Goal: Transaction & Acquisition: Purchase product/service

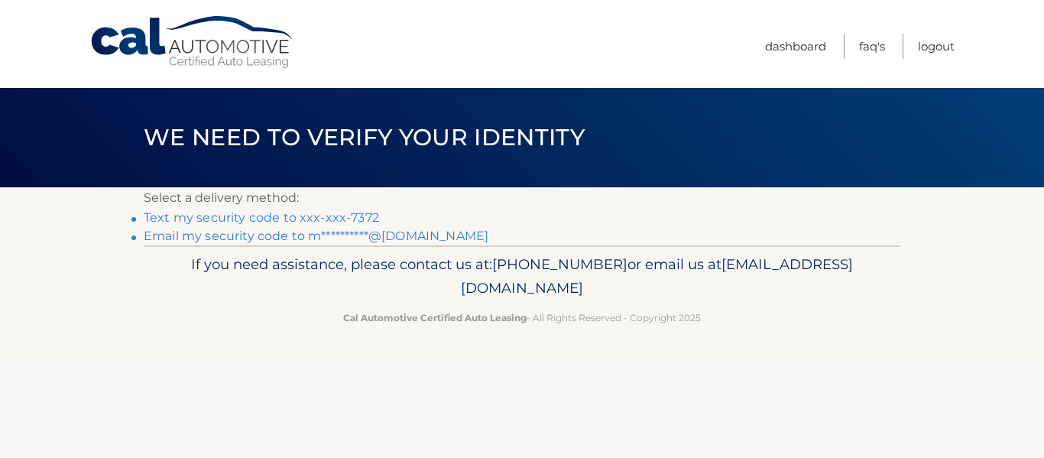
click at [293, 215] on link "Text my security code to xxx-xxx-7372" at bounding box center [261, 217] width 235 height 15
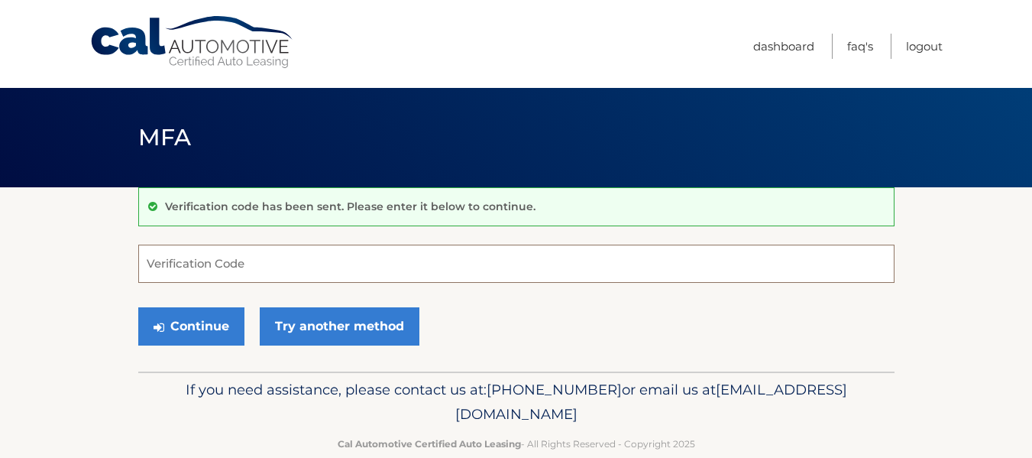
click at [280, 270] on input "Verification Code" at bounding box center [516, 263] width 756 height 38
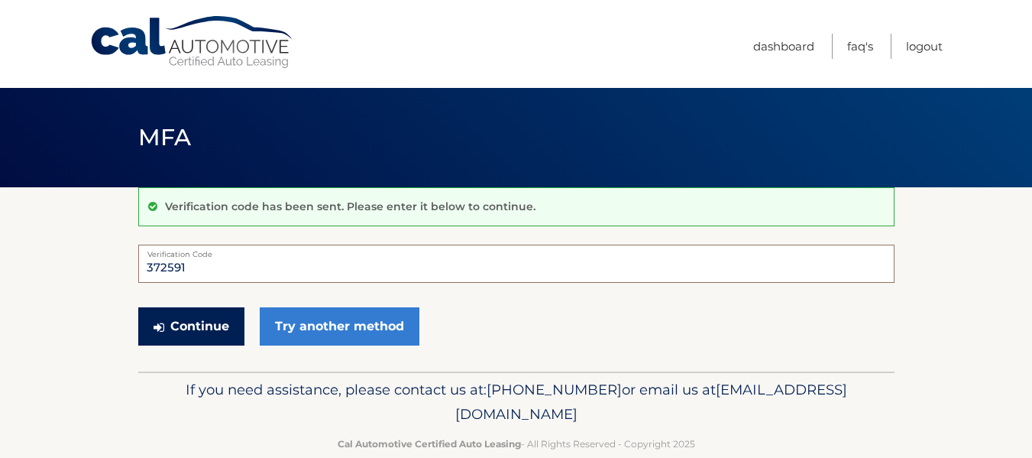
type input "372591"
click at [215, 325] on button "Continue" at bounding box center [191, 326] width 106 height 38
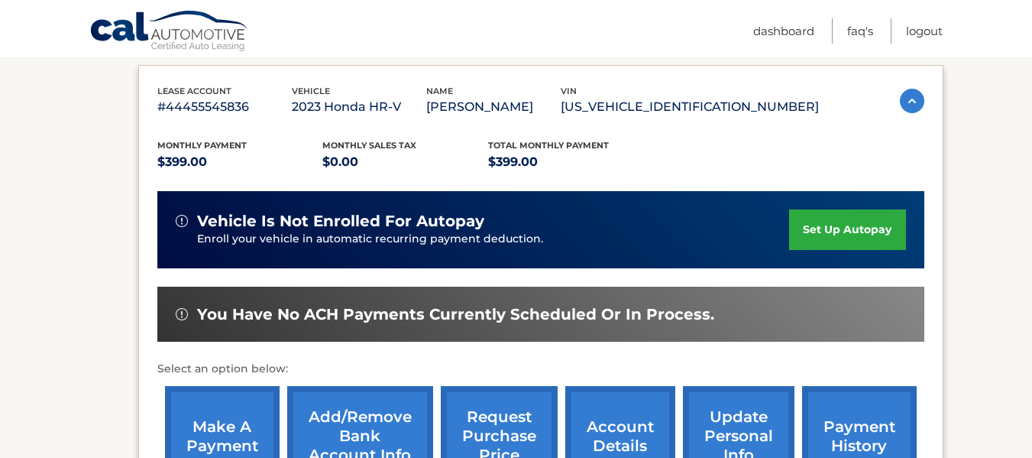
scroll to position [306, 0]
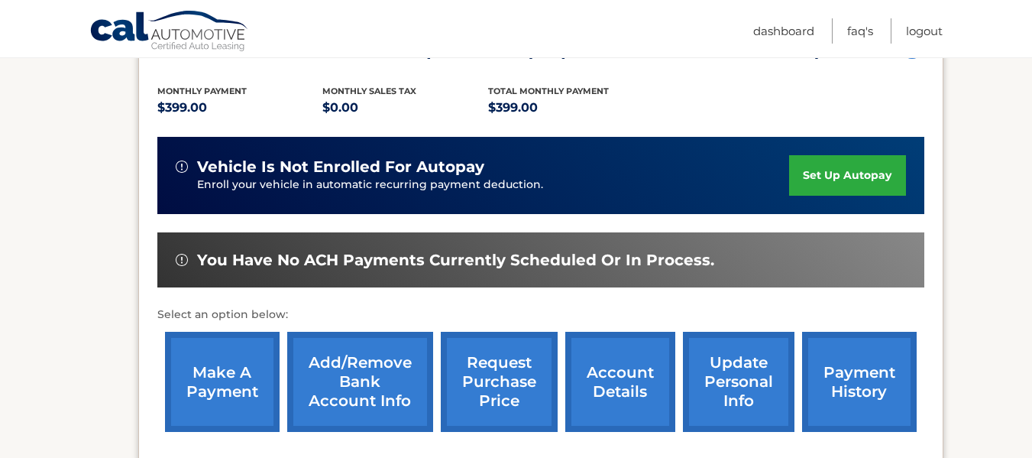
click at [222, 400] on link "make a payment" at bounding box center [222, 382] width 115 height 100
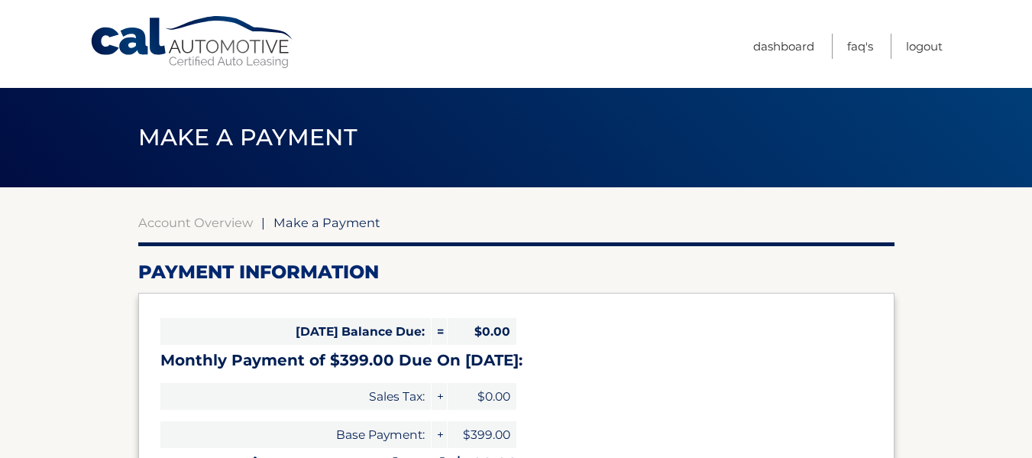
select select "ZjAwMWE4MWEtNjQ1Zi00MzkzLWFlODMtN2Y2ODRkZWU2YTY0"
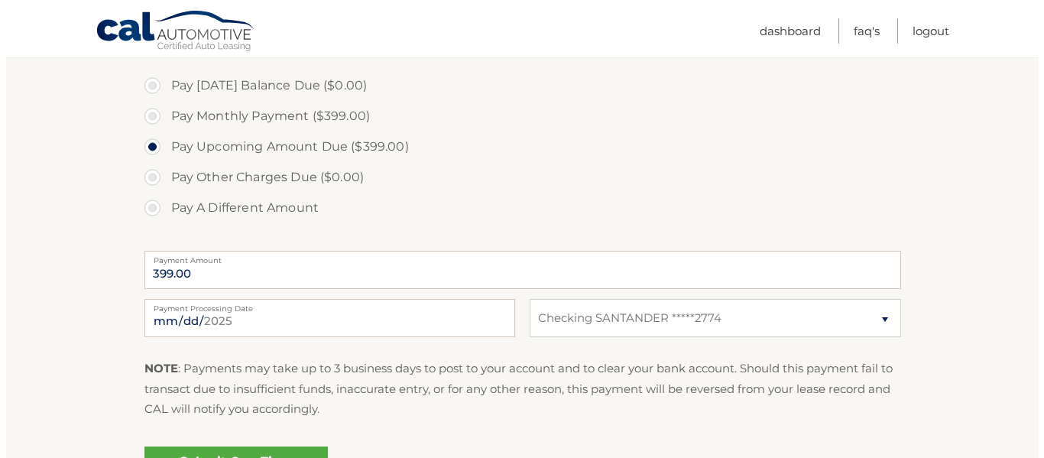
scroll to position [535, 0]
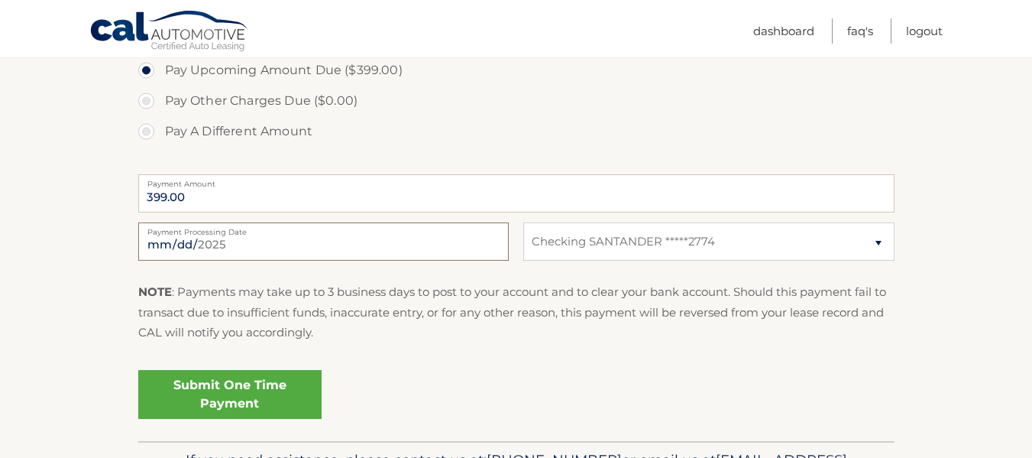
click at [178, 241] on input "2025-09-08" at bounding box center [323, 241] width 371 height 38
type input "2025-09-10"
click at [274, 399] on link "Submit One Time Payment" at bounding box center [229, 394] width 183 height 49
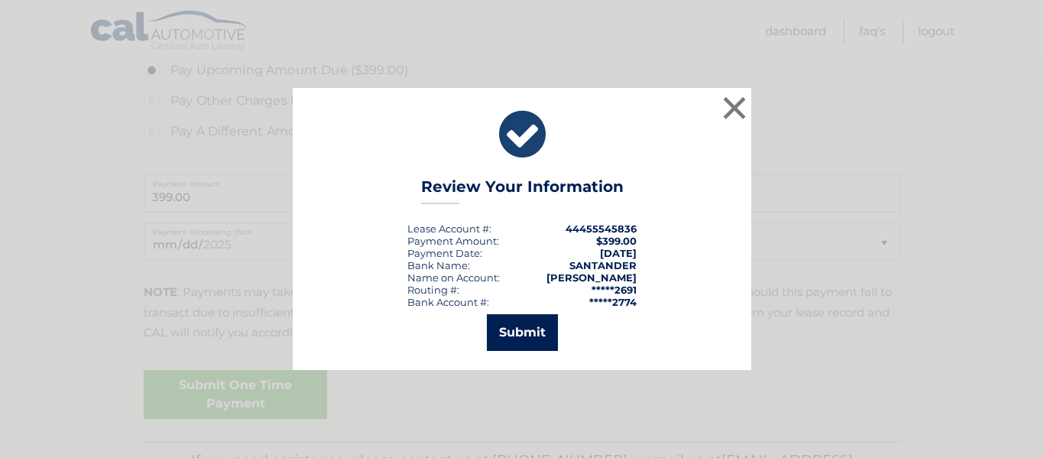
click at [542, 340] on button "Submit" at bounding box center [522, 332] width 71 height 37
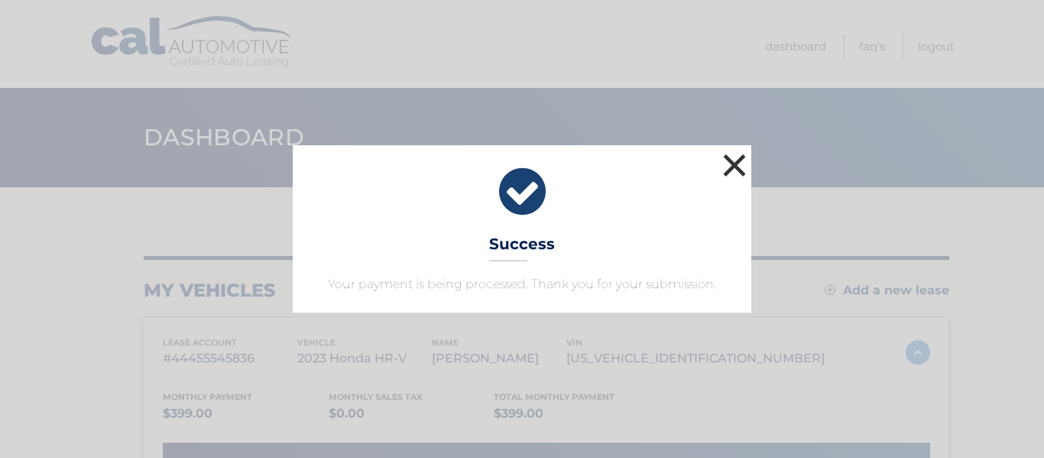
click at [730, 163] on button "×" at bounding box center [734, 165] width 31 height 31
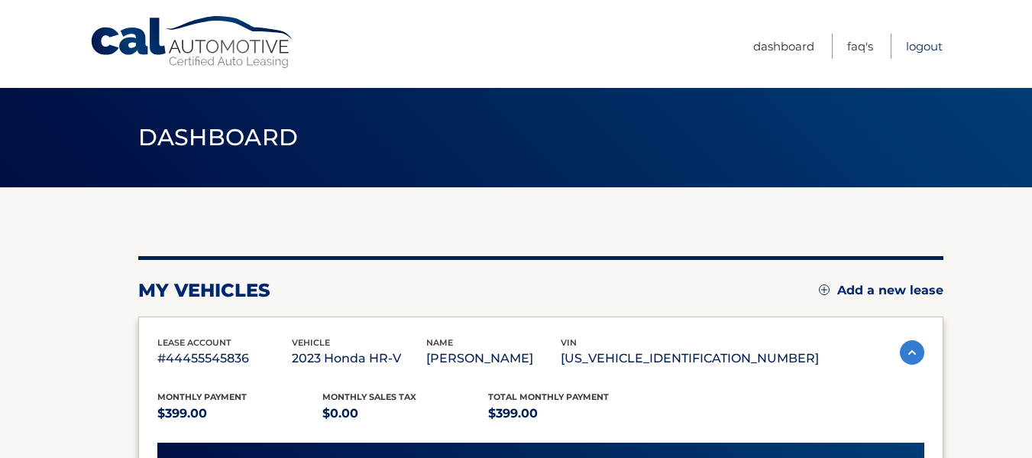
click at [918, 47] on link "Logout" at bounding box center [924, 46] width 37 height 25
